Goal: Transaction & Acquisition: Purchase product/service

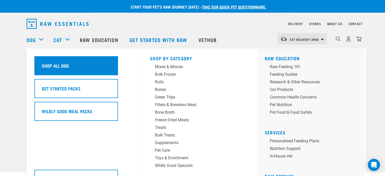
click at [49, 64] on h5 "Shop All Dog" at bounding box center [55, 65] width 27 height 7
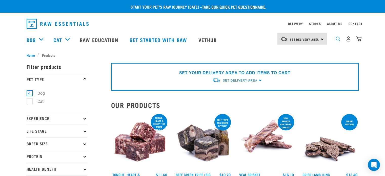
click at [337, 41] on img "dropdown navigation" at bounding box center [338, 38] width 5 height 5
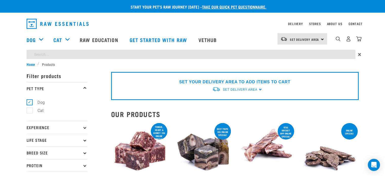
click at [259, 90] on div "SET YOUR DELIVERY AREA TO ADD ITEMS TO CART Set Delivery Area North Island Sout…" at bounding box center [235, 86] width 248 height 28
click at [259, 88] on div "SET YOUR DELIVERY AREA TO ADD ITEMS TO CART Set Delivery Area North Island Sout…" at bounding box center [235, 86] width 248 height 28
click at [234, 90] on span "Set Delivery Area" at bounding box center [240, 90] width 34 height 4
click at [228, 100] on link "[GEOGRAPHIC_DATA]" at bounding box center [237, 101] width 50 height 8
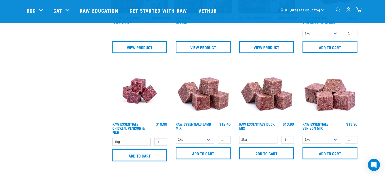
scroll to position [304, 0]
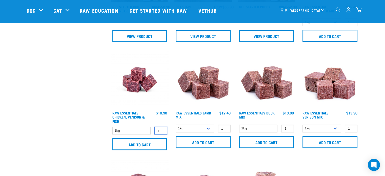
click at [162, 127] on input "1" at bounding box center [160, 131] width 13 height 8
type input "2"
click at [162, 128] on input "2" at bounding box center [160, 131] width 13 height 8
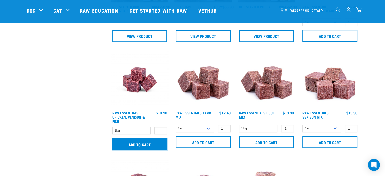
click at [153, 142] on input "Add to cart" at bounding box center [139, 144] width 55 height 12
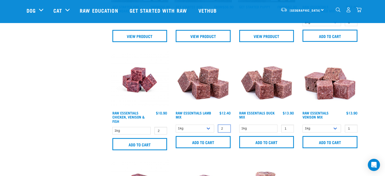
type input "2"
click at [225, 126] on input "2" at bounding box center [224, 129] width 13 height 8
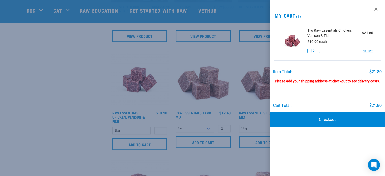
click at [218, 139] on div at bounding box center [192, 88] width 385 height 176
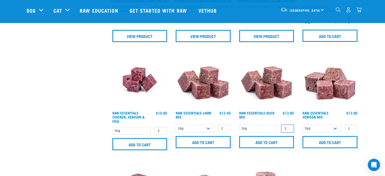
type input "2"
click at [290, 126] on input "2" at bounding box center [287, 129] width 13 height 8
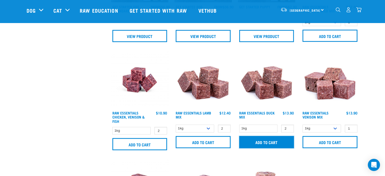
click at [284, 138] on input "Add to cart" at bounding box center [266, 142] width 55 height 12
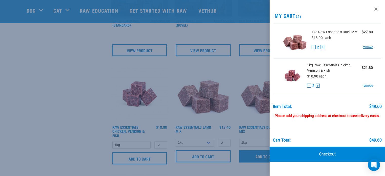
scroll to position [279, 0]
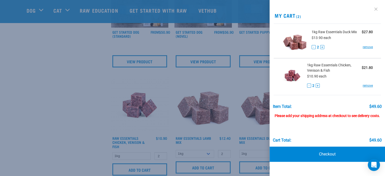
click at [377, 10] on link at bounding box center [376, 9] width 8 height 8
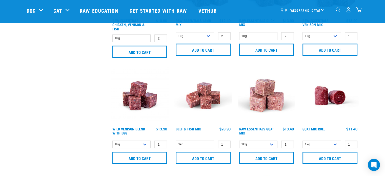
scroll to position [405, 0]
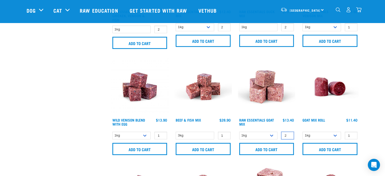
click at [289, 133] on input "2" at bounding box center [287, 136] width 13 height 8
type input "1"
click at [289, 136] on input "1" at bounding box center [287, 136] width 13 height 8
click at [289, 132] on input "1" at bounding box center [287, 136] width 13 height 8
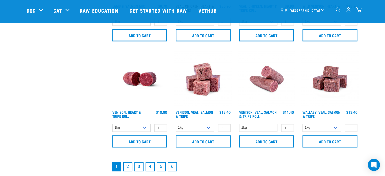
scroll to position [734, 0]
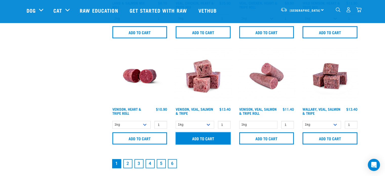
click at [212, 135] on input "Add to cart" at bounding box center [203, 138] width 55 height 12
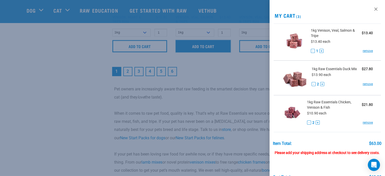
scroll to position [836, 0]
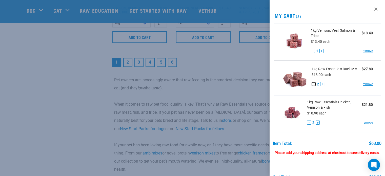
click at [314, 83] on button "-" at bounding box center [314, 84] width 4 height 4
click at [307, 122] on button "-" at bounding box center [309, 123] width 4 height 4
click at [320, 49] on button "+" at bounding box center [322, 51] width 4 height 4
click at [372, 8] on link at bounding box center [376, 9] width 8 height 8
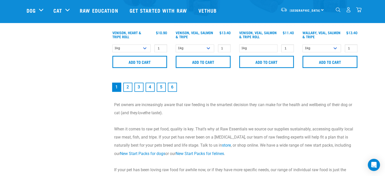
scroll to position [810, 0]
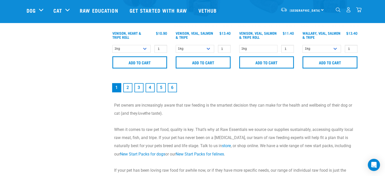
click at [129, 86] on link "2" at bounding box center [127, 87] width 9 height 9
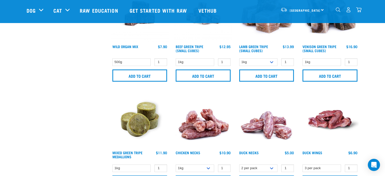
scroll to position [608, 0]
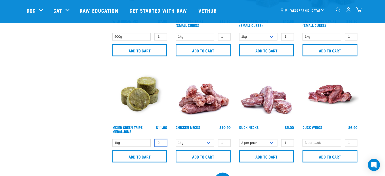
type input "2"
click at [163, 140] on input "2" at bounding box center [160, 143] width 13 height 8
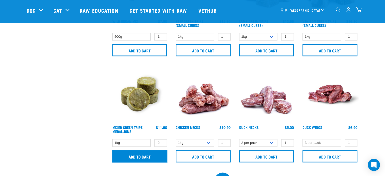
click at [147, 155] on input "Add to cart" at bounding box center [139, 156] width 55 height 12
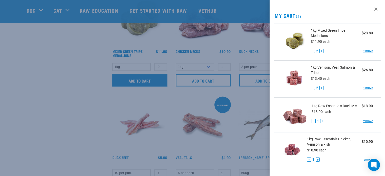
scroll to position [709, 0]
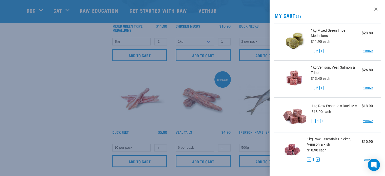
click at [164, 143] on div at bounding box center [192, 88] width 385 height 176
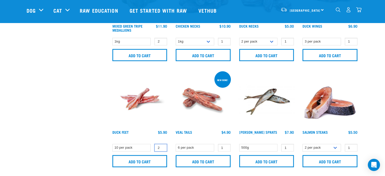
click at [161, 146] on input "2" at bounding box center [160, 148] width 13 height 8
type input "3"
click at [161, 146] on input "3" at bounding box center [160, 148] width 13 height 8
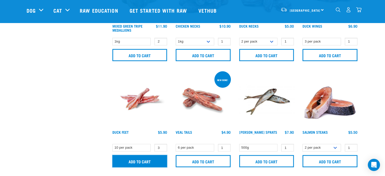
click at [155, 158] on input "Add to cart" at bounding box center [139, 161] width 55 height 12
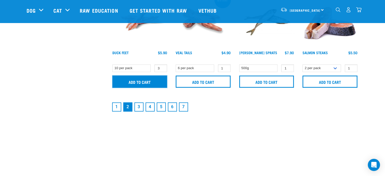
scroll to position [810, 0]
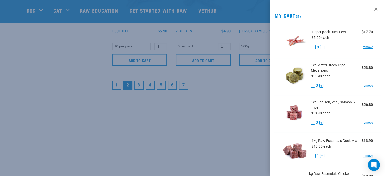
click at [138, 84] on div at bounding box center [192, 88] width 385 height 176
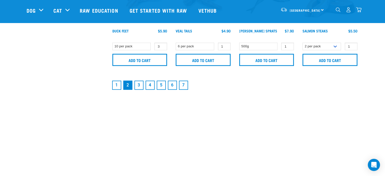
click at [139, 83] on link "3" at bounding box center [138, 85] width 9 height 9
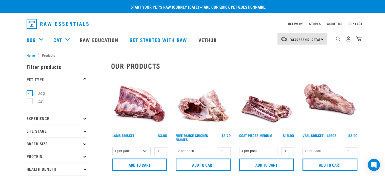
click at [322, 38] on div "[GEOGRAPHIC_DATA] [GEOGRAPHIC_DATA]" at bounding box center [302, 38] width 50 height 11
click at [292, 51] on link "[GEOGRAPHIC_DATA]" at bounding box center [301, 53] width 49 height 11
drag, startPoint x: 0, startPoint y: 0, endPoint x: 348, endPoint y: 39, distance: 350.6
click at [348, 39] on img "dropdown navigation" at bounding box center [348, 38] width 5 height 5
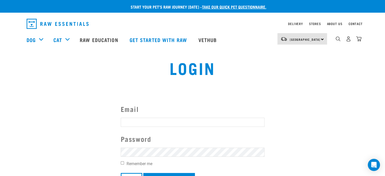
scroll to position [25, 0]
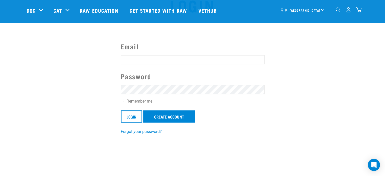
type input "[EMAIL_ADDRESS][DOMAIN_NAME]"
click at [122, 100] on input "Remember me" at bounding box center [122, 100] width 3 height 3
checkbox input "true"
click at [134, 116] on input "Login" at bounding box center [132, 116] width 22 height 12
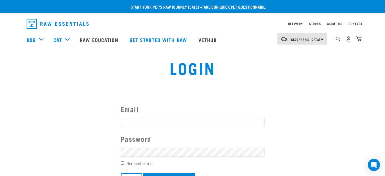
type input "[EMAIL_ADDRESS][DOMAIN_NAME]"
click at [12, 78] on button "delete" at bounding box center [9, 75] width 5 height 5
click at [220, 84] on div "Login" at bounding box center [192, 71] width 253 height 32
click at [361, 40] on img "dropdown navigation" at bounding box center [358, 38] width 5 height 5
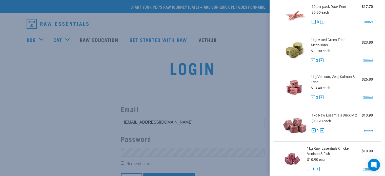
click at [206, 94] on div at bounding box center [192, 88] width 385 height 176
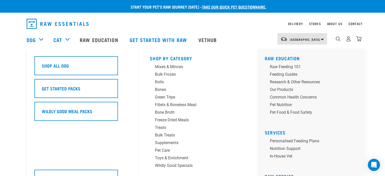
click at [39, 37] on div "Dog" at bounding box center [38, 40] width 22 height 20
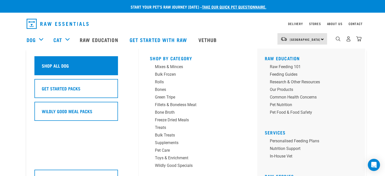
click at [46, 62] on h5 "Shop All Dog" at bounding box center [55, 65] width 27 height 7
click at [87, 63] on div "Shop All Dog" at bounding box center [76, 65] width 84 height 19
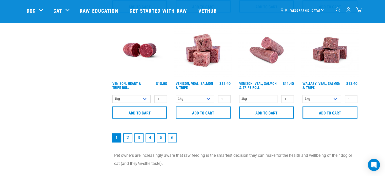
scroll to position [785, 0]
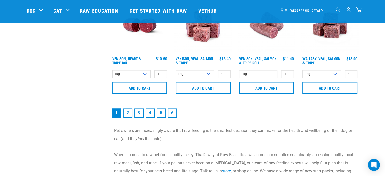
click at [129, 111] on link "2" at bounding box center [127, 112] width 9 height 9
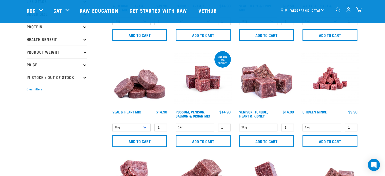
scroll to position [101, 0]
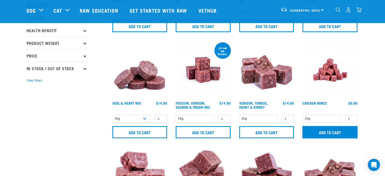
click at [344, 130] on input "Add to cart" at bounding box center [330, 132] width 55 height 12
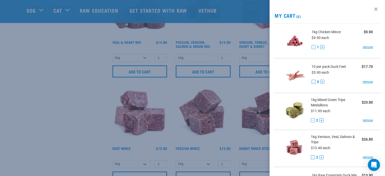
scroll to position [177, 0]
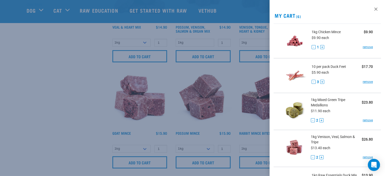
drag, startPoint x: 372, startPoint y: 9, endPoint x: 368, endPoint y: 11, distance: 4.6
click at [372, 9] on link at bounding box center [376, 9] width 8 height 8
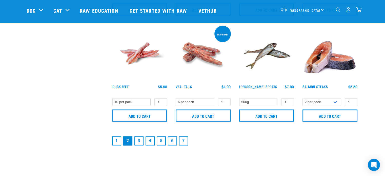
scroll to position [760, 0]
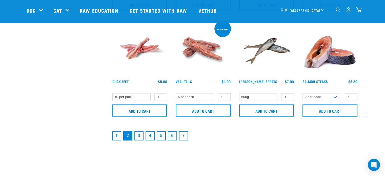
click at [137, 132] on link "3" at bounding box center [138, 135] width 9 height 9
click at [139, 134] on link "3" at bounding box center [138, 135] width 9 height 9
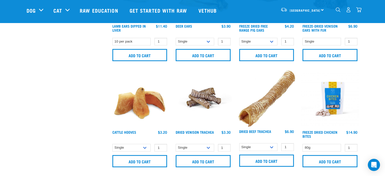
scroll to position [810, 0]
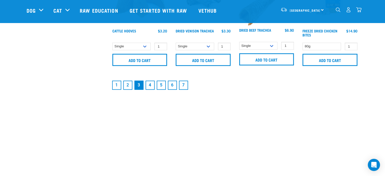
click at [152, 81] on link "4" at bounding box center [150, 85] width 9 height 9
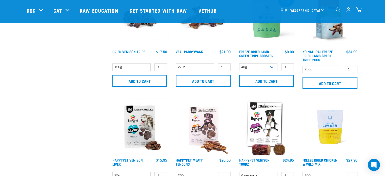
scroll to position [430, 0]
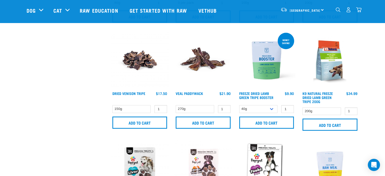
click at [338, 11] on img "dropdown navigation" at bounding box center [338, 9] width 5 height 5
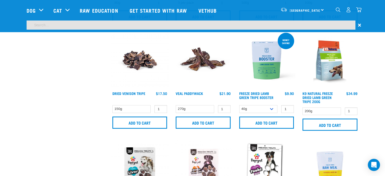
scroll to position [415, 0]
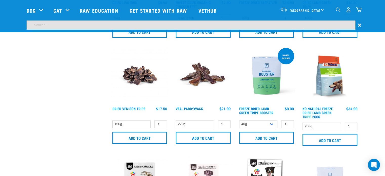
click at [123, 26] on input "search" at bounding box center [191, 25] width 329 height 9
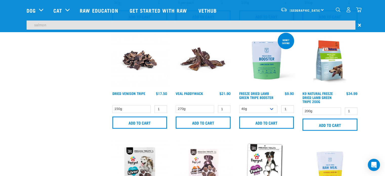
type input "salmon"
click at [142, 25] on input "salmon" at bounding box center [191, 25] width 329 height 9
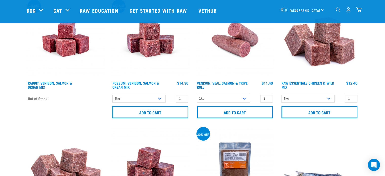
scroll to position [329, 0]
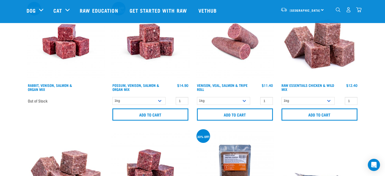
click at [359, 9] on img "dropdown navigation" at bounding box center [358, 9] width 5 height 5
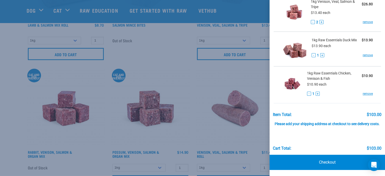
scroll to position [203, 0]
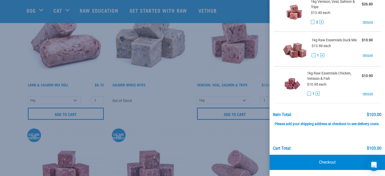
click at [162, 102] on div at bounding box center [192, 88] width 385 height 176
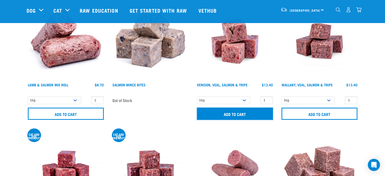
click at [245, 114] on input "Add to cart" at bounding box center [235, 114] width 76 height 12
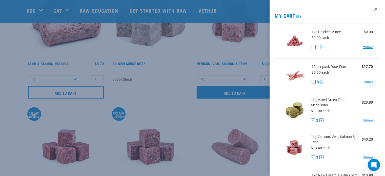
scroll to position [177, 0]
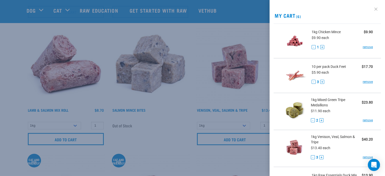
click at [372, 8] on link at bounding box center [376, 9] width 8 height 8
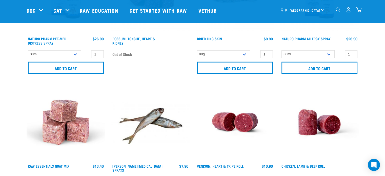
scroll to position [1291, 0]
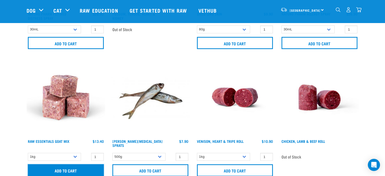
click at [87, 167] on input "Add to cart" at bounding box center [66, 170] width 76 height 12
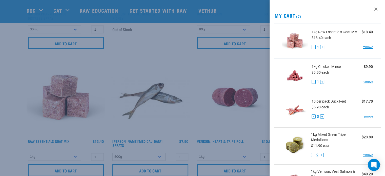
click at [361, 10] on div at bounding box center [192, 88] width 385 height 176
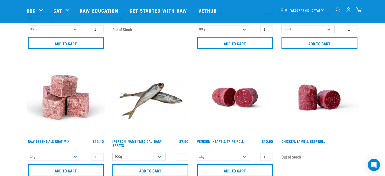
click at [359, 10] on img "dropdown navigation" at bounding box center [358, 9] width 5 height 5
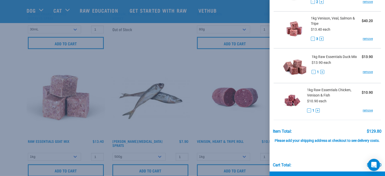
scroll to position [173, 0]
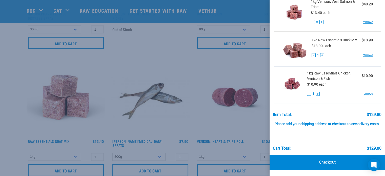
click at [328, 160] on link "Checkout" at bounding box center [327, 162] width 115 height 15
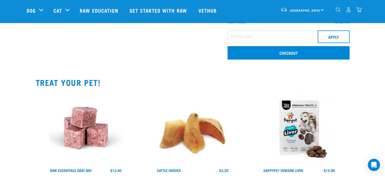
scroll to position [253, 0]
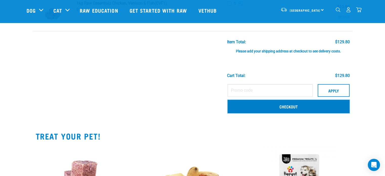
click at [299, 107] on link "Checkout" at bounding box center [289, 106] width 122 height 13
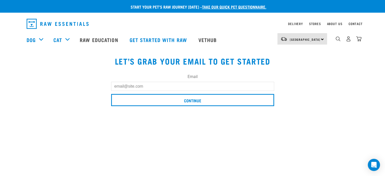
click at [162, 87] on input "Email" at bounding box center [192, 86] width 163 height 9
type input "npeyman@me.com"
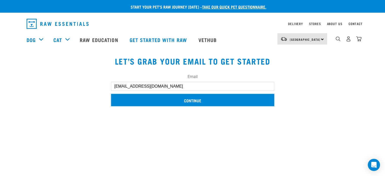
click at [192, 99] on input "Continue" at bounding box center [192, 100] width 163 height 12
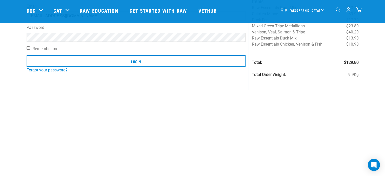
scroll to position [51, 0]
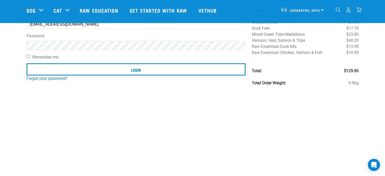
click at [28, 56] on input "Remember me" at bounding box center [28, 56] width 3 height 3
checkbox input "true"
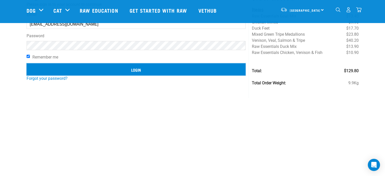
click at [133, 67] on input "Login" at bounding box center [136, 69] width 219 height 12
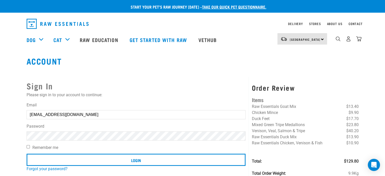
click at [12, 78] on button "delete" at bounding box center [9, 75] width 5 height 5
click at [216, 87] on h2 "Sign In" at bounding box center [136, 86] width 219 height 12
click at [29, 147] on input "Remember me" at bounding box center [28, 146] width 3 height 3
checkbox input "true"
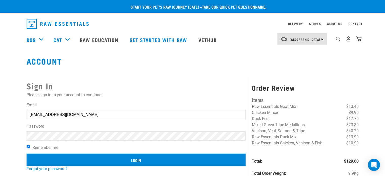
click at [140, 163] on input "Login" at bounding box center [136, 160] width 219 height 12
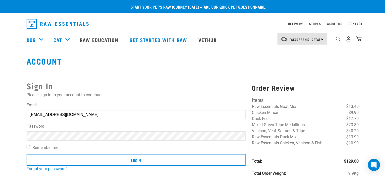
click at [12, 78] on button "delete" at bounding box center [9, 75] width 5 height 5
